Goal: Information Seeking & Learning: Learn about a topic

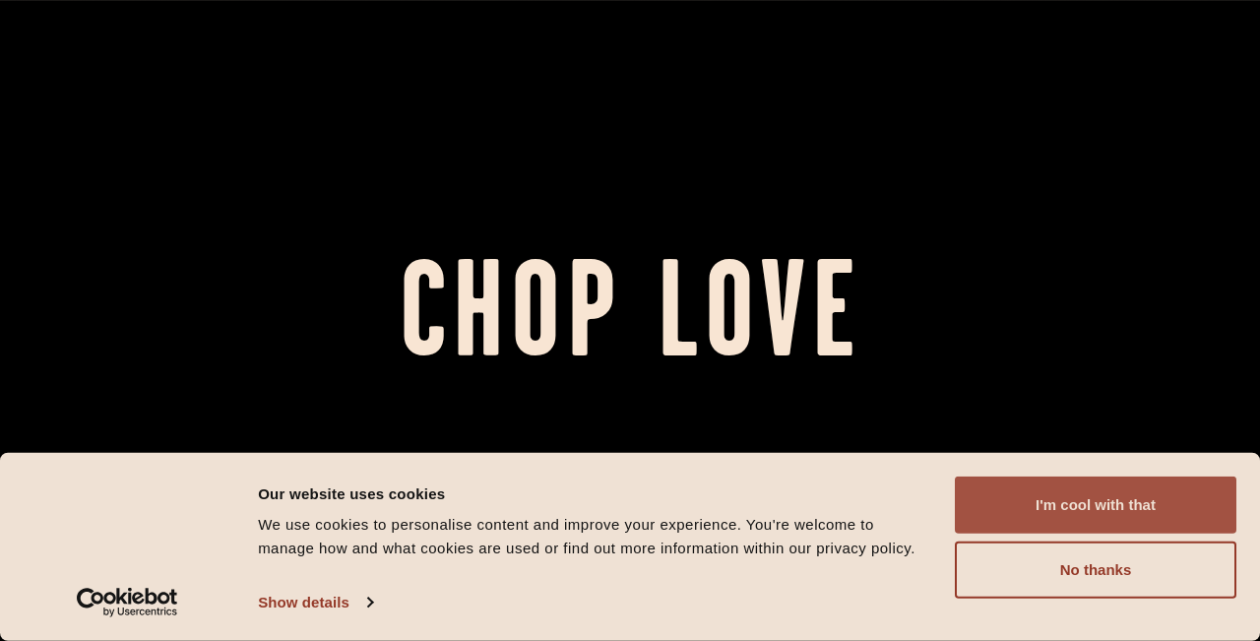
click at [1184, 500] on button "I'm cool with that" at bounding box center [1096, 504] width 282 height 57
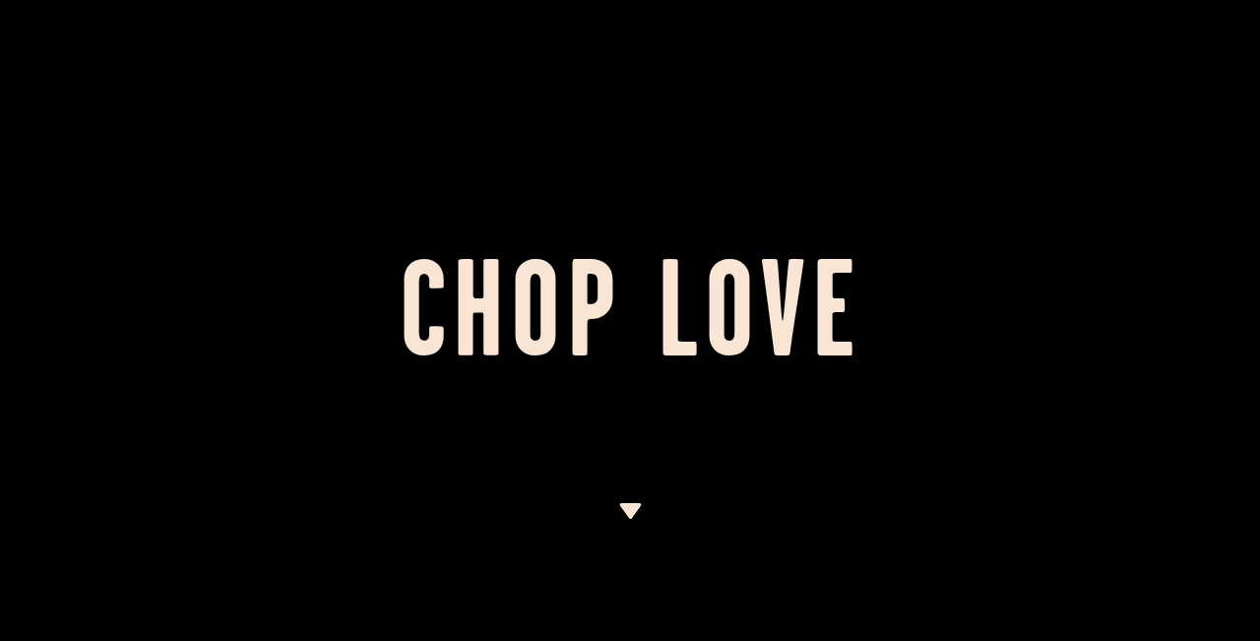
click at [622, 506] on img at bounding box center [630, 511] width 25 height 16
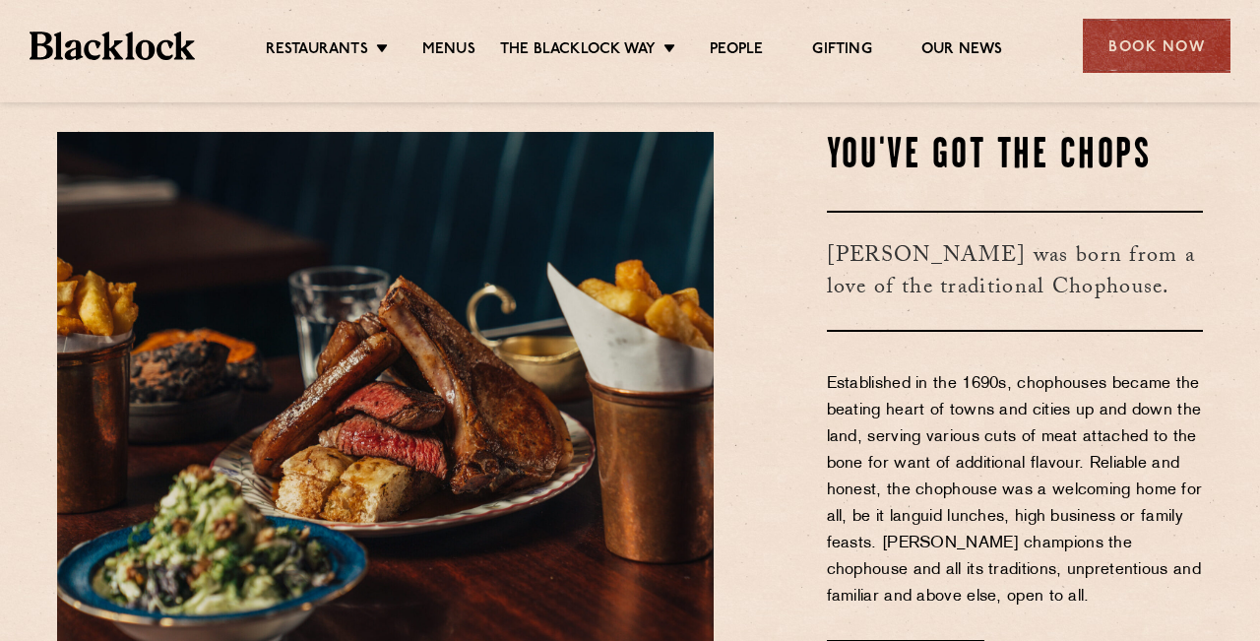
scroll to position [696, 0]
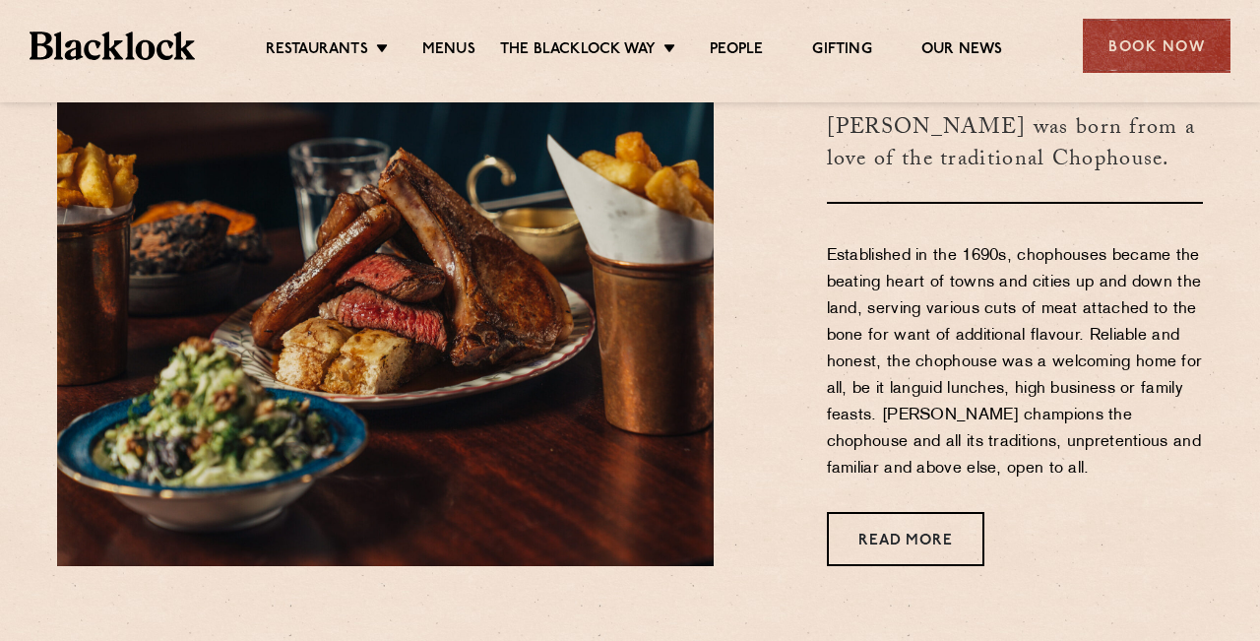
click at [458, 64] on div "Restaurants Soho City Shoreditch Covent Garden Canary Wharf Manchester Birmingh…" at bounding box center [630, 44] width 1260 height 88
click at [454, 49] on link "Menus" at bounding box center [448, 51] width 53 height 22
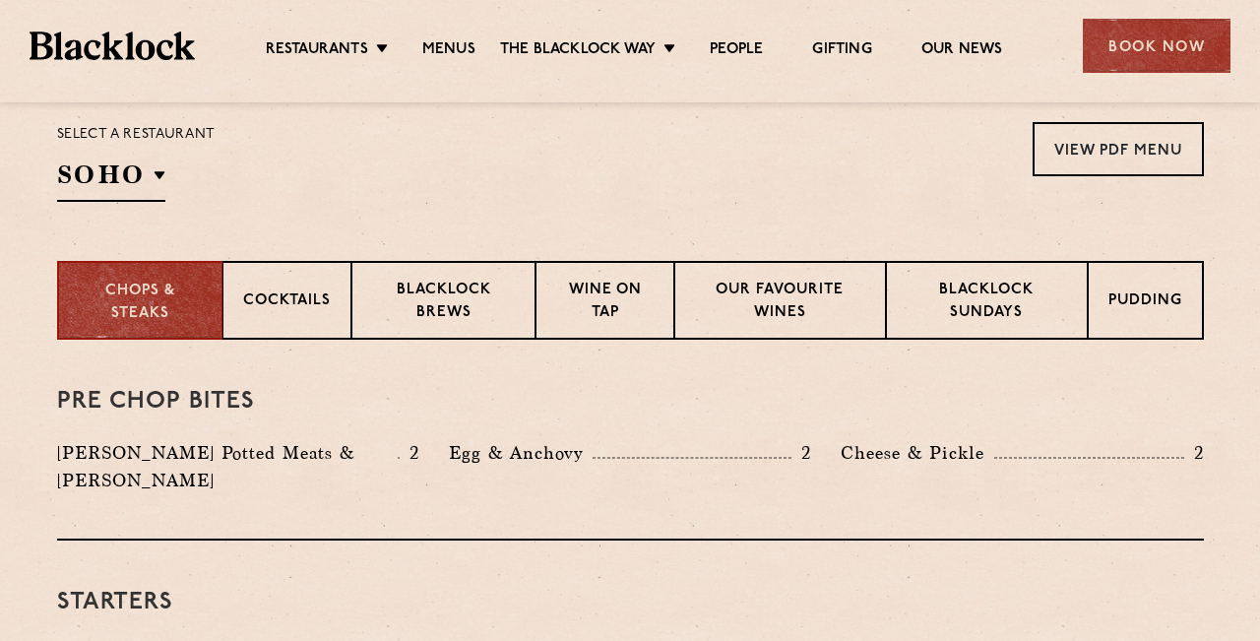
scroll to position [657, 0]
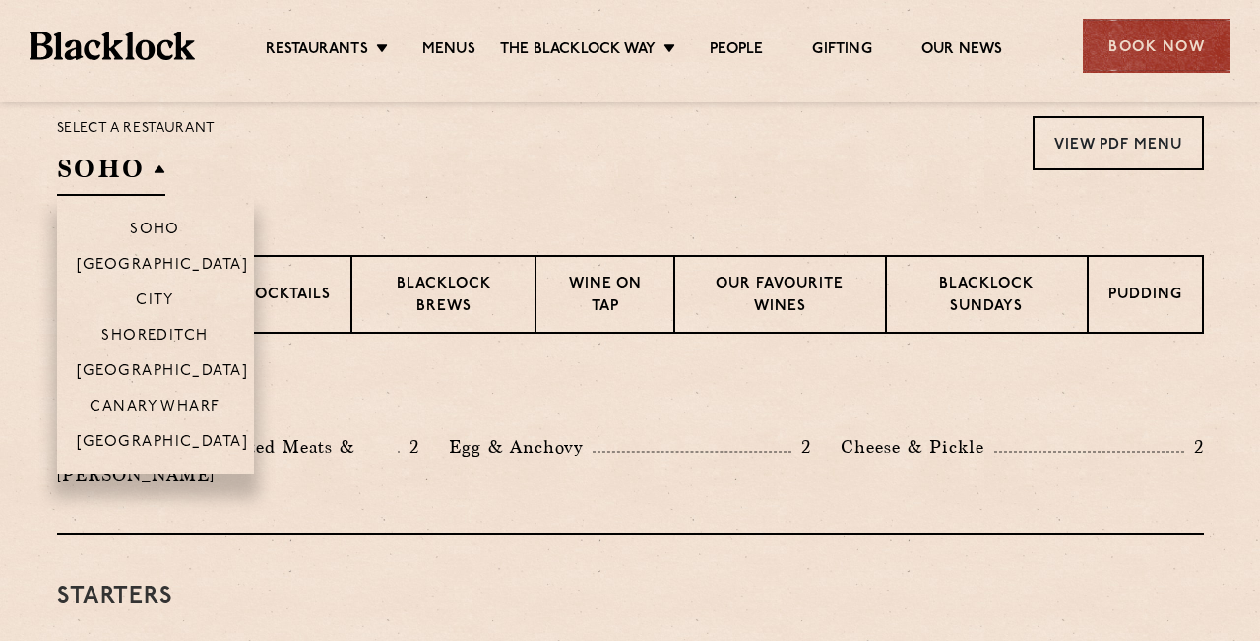
click at [144, 172] on h2 "SOHO" at bounding box center [111, 174] width 108 height 44
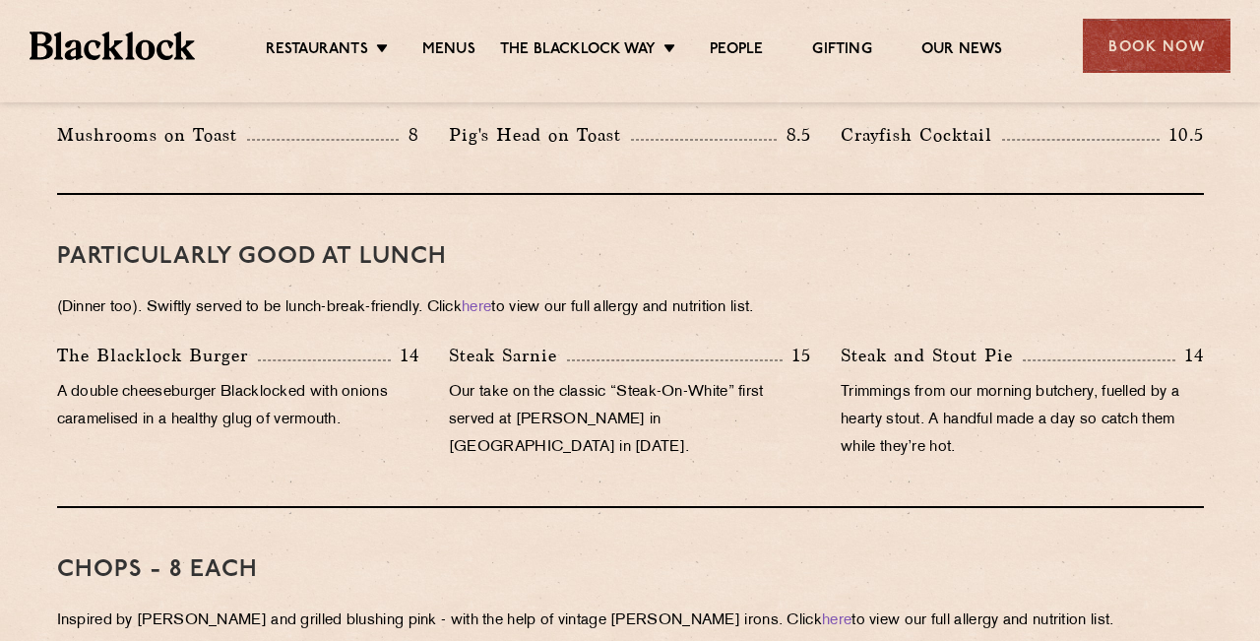
scroll to position [1171, 0]
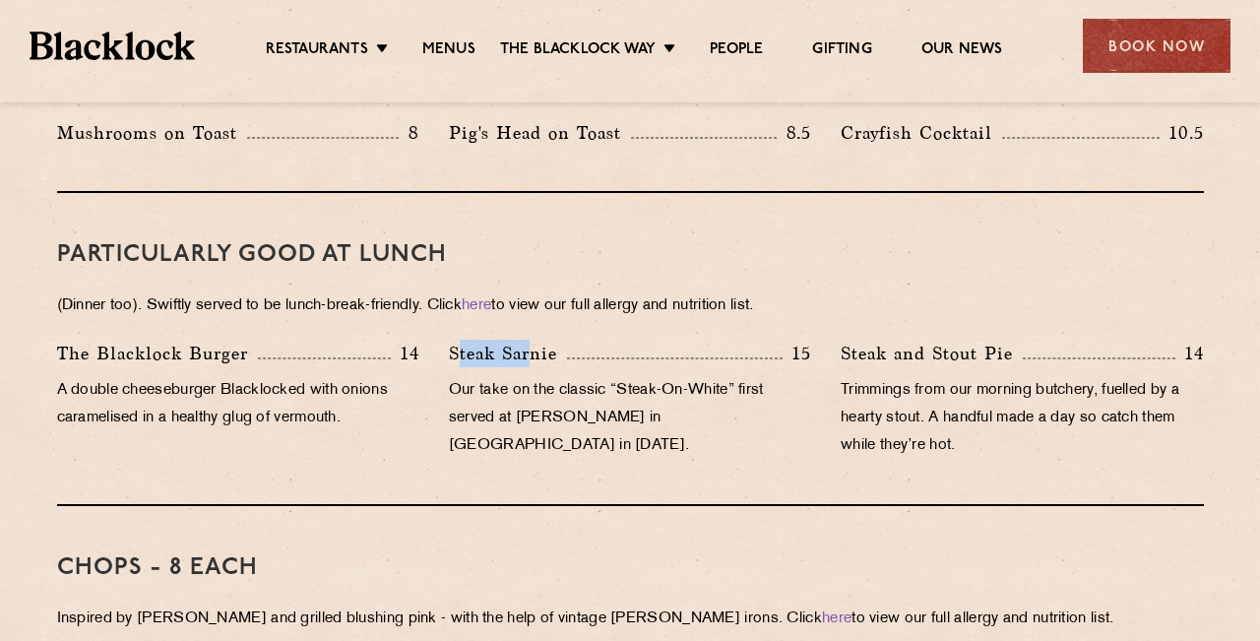
drag, startPoint x: 455, startPoint y: 324, endPoint x: 536, endPoint y: 327, distance: 81.8
click at [536, 340] on p "Steak Sarnie" at bounding box center [508, 354] width 118 height 28
drag, startPoint x: 451, startPoint y: 326, endPoint x: 560, endPoint y: 328, distance: 109.3
click at [560, 340] on p "Steak Sarnie" at bounding box center [508, 354] width 118 height 28
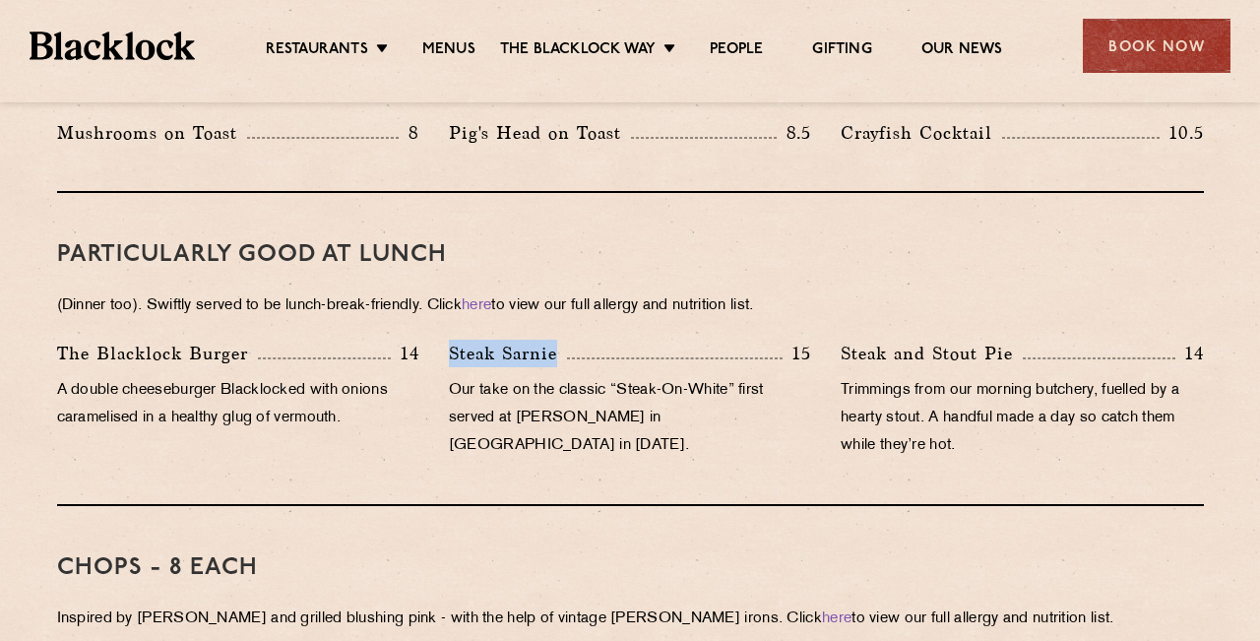
copy p "Steak Sarnie"
click at [569, 377] on p "Our take on the classic “Steak-On-White” first served at [PERSON_NAME] in [GEOG…" at bounding box center [630, 418] width 362 height 83
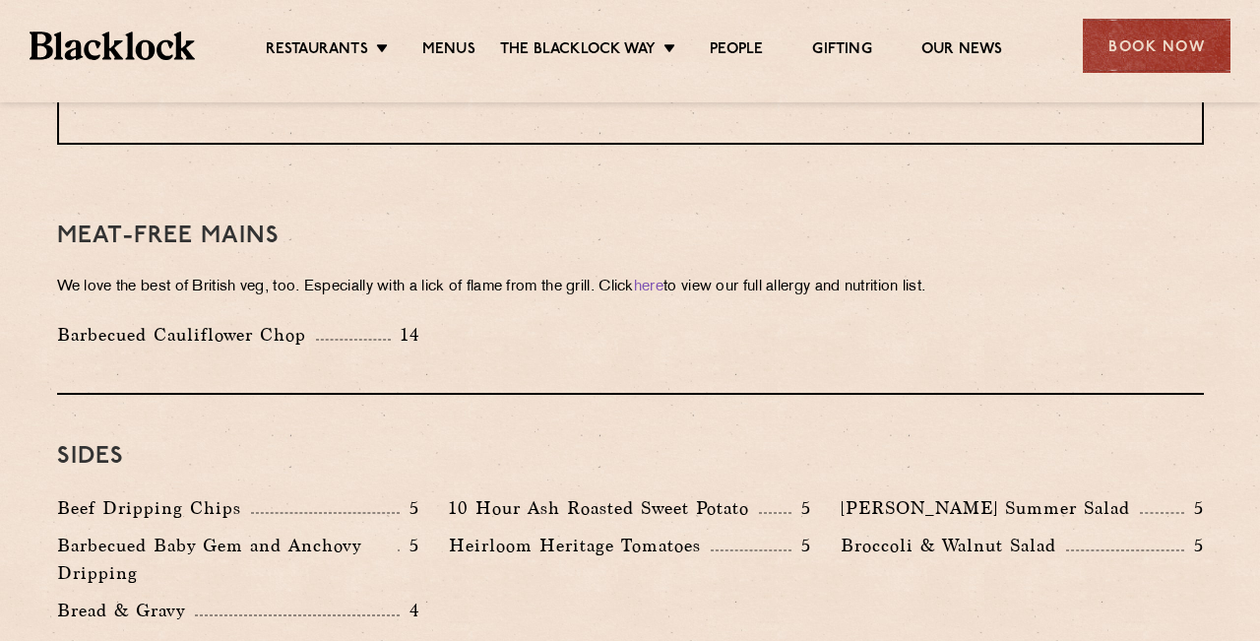
scroll to position [2736, 0]
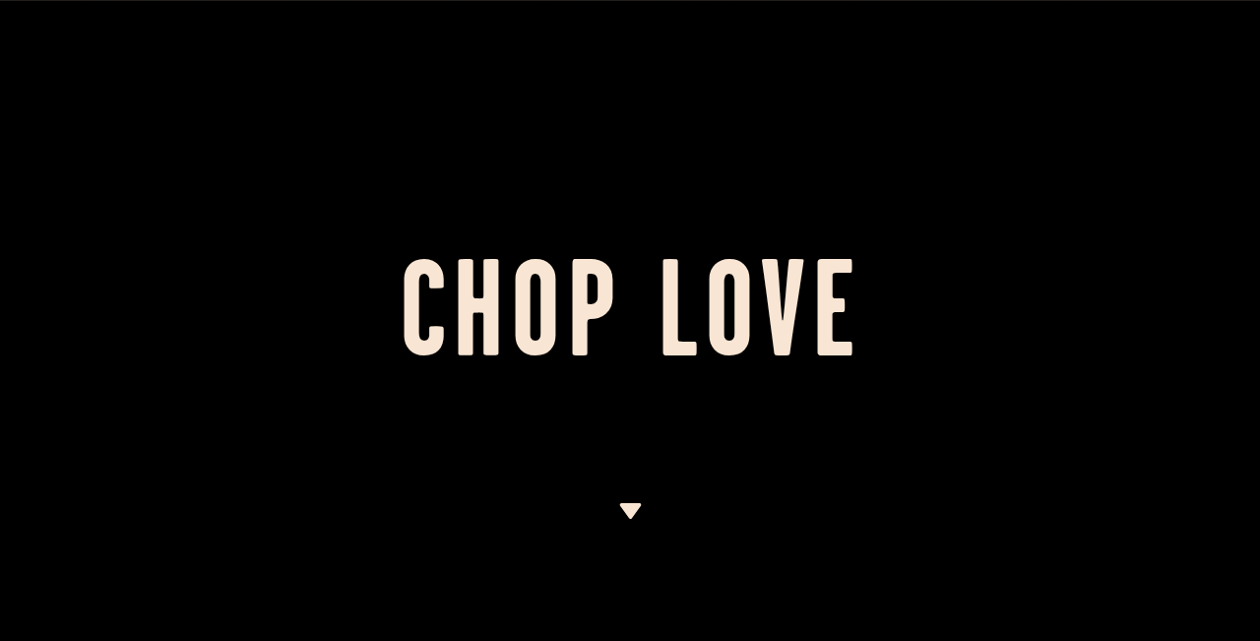
scroll to position [696, 0]
